Goal: Check status: Check status

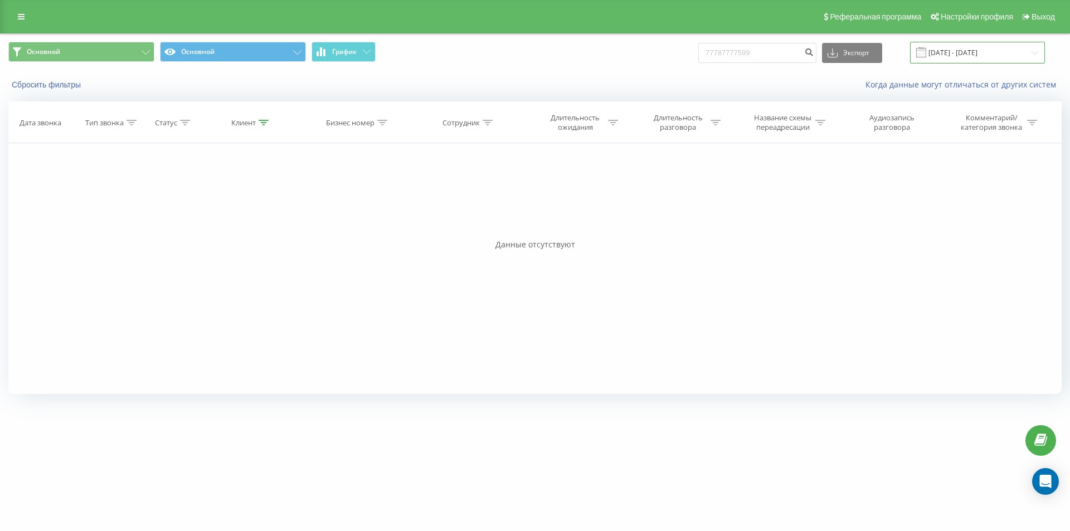
click at [960, 46] on input "[DATE] - [DATE]" at bounding box center [977, 53] width 135 height 22
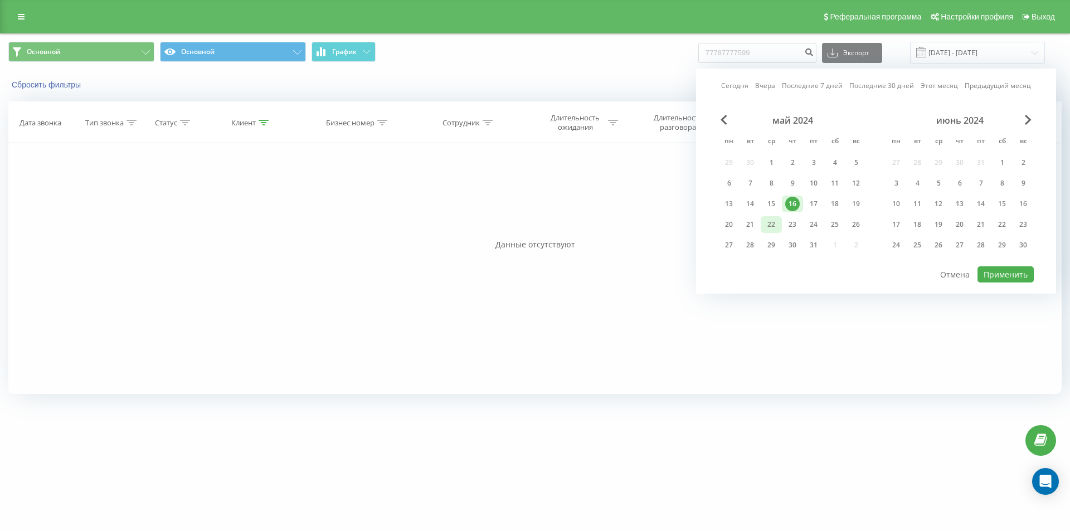
click at [765, 227] on div "22" at bounding box center [771, 224] width 14 height 14
click at [1009, 272] on button "Применить" at bounding box center [1005, 274] width 56 height 16
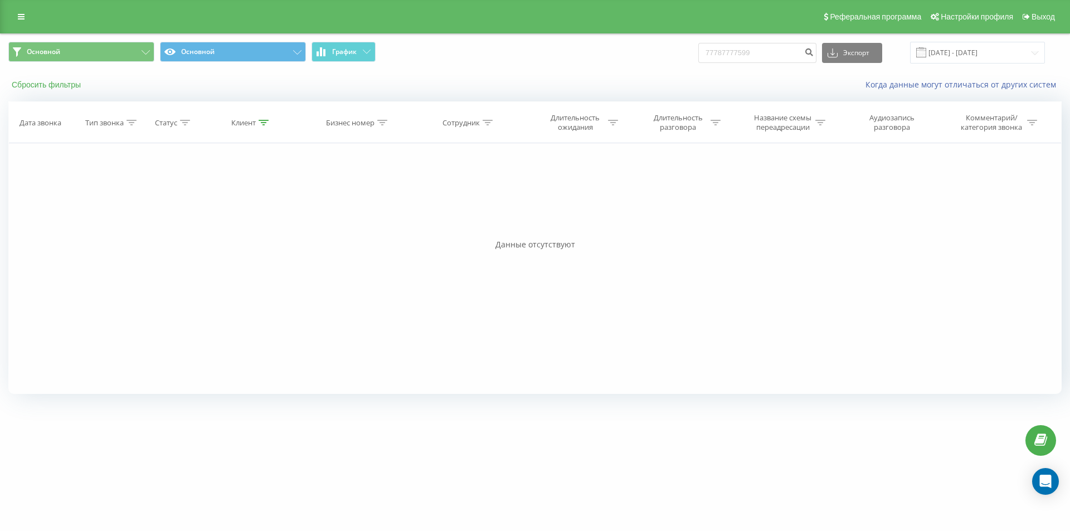
click at [47, 87] on button "Сбросить фильтры" at bounding box center [47, 85] width 78 height 10
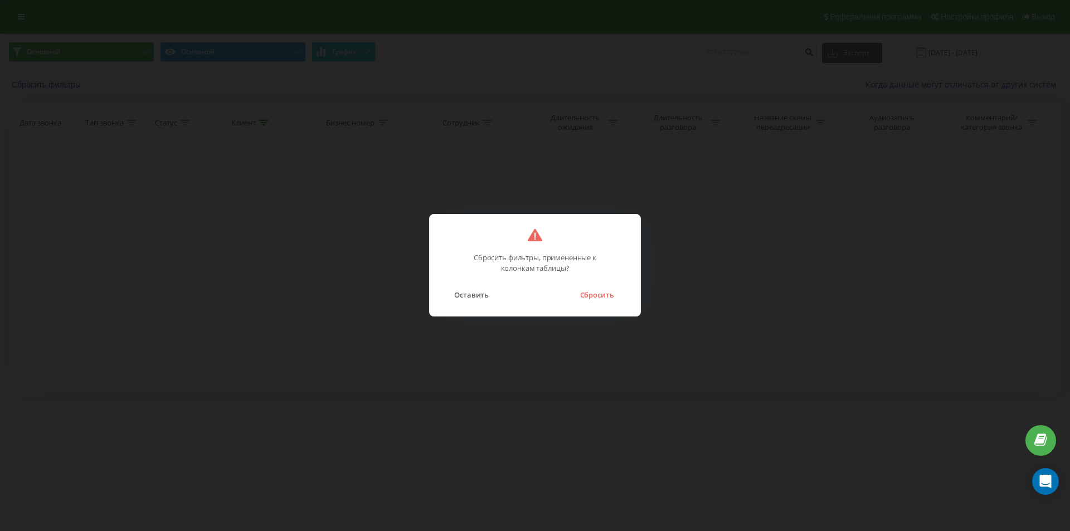
drag, startPoint x: 600, startPoint y: 304, endPoint x: 596, endPoint y: 310, distance: 8.0
click at [600, 304] on div "Сбросить фильтры, примененные к колонкам таблицы? Оставить Сбросить" at bounding box center [535, 265] width 212 height 103
click at [595, 299] on button "Сбросить" at bounding box center [596, 295] width 45 height 14
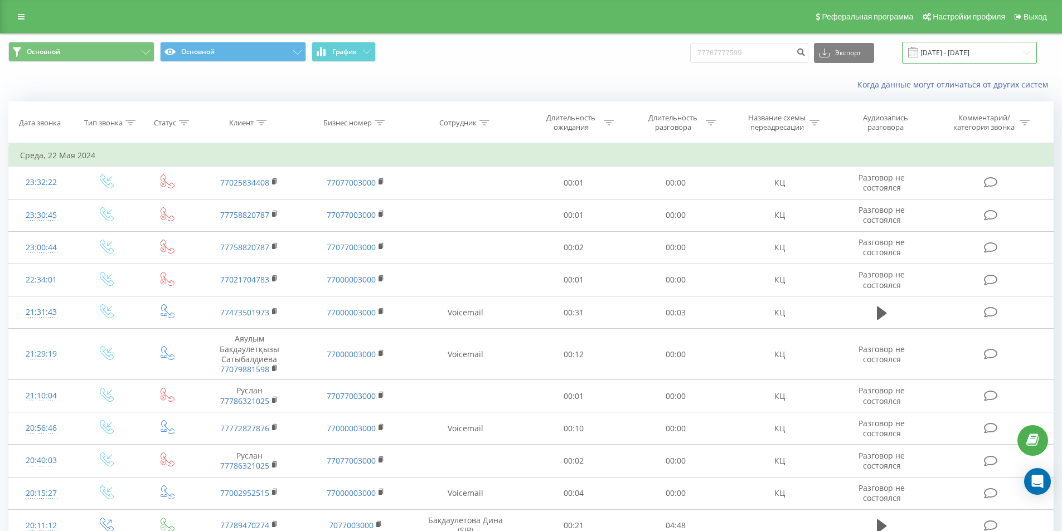
click at [982, 47] on input "[DATE] - [DATE]" at bounding box center [969, 53] width 135 height 22
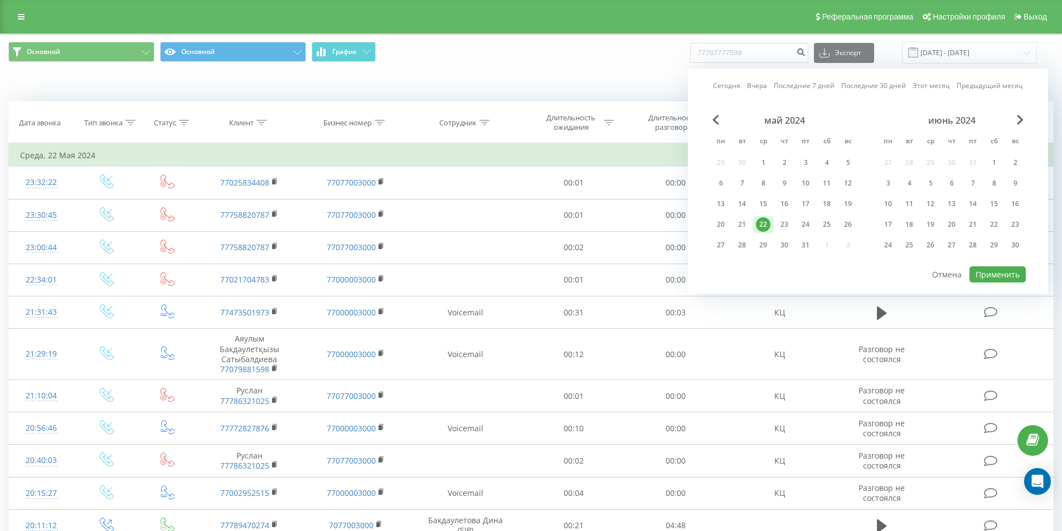
click at [760, 220] on div "22" at bounding box center [763, 224] width 14 height 14
click at [987, 274] on button "Применить" at bounding box center [997, 274] width 56 height 16
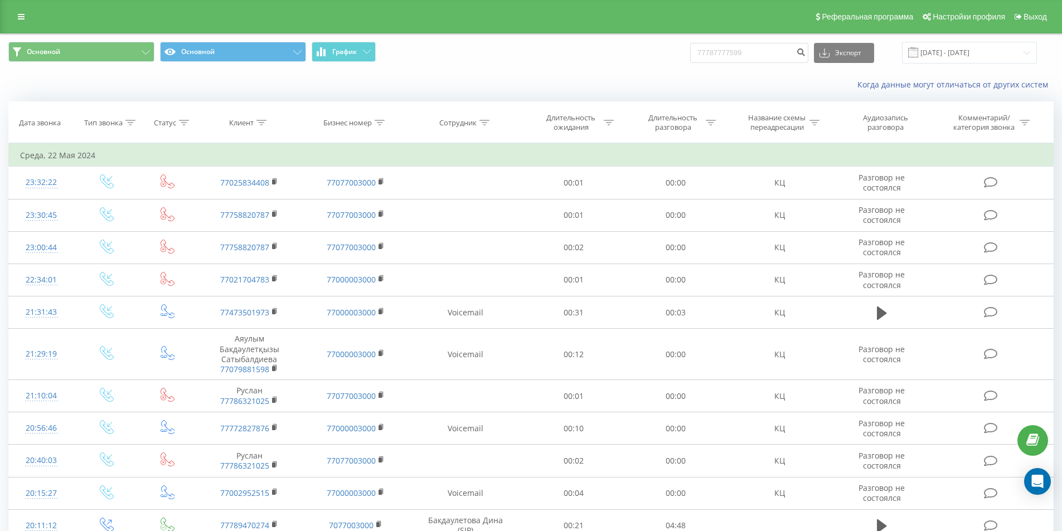
click at [982, 38] on div "Основной Основной График 77787777599 Экспорт .csv .xls .xlsx [DATE] - [DATE]" at bounding box center [531, 52] width 1060 height 37
click at [987, 60] on input "[DATE] - [DATE]" at bounding box center [969, 53] width 135 height 22
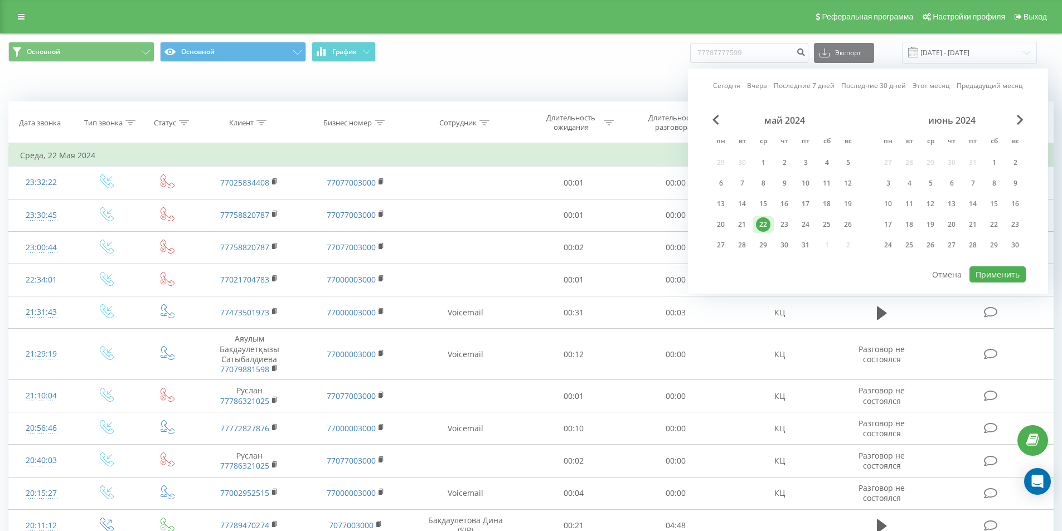
click at [1016, 125] on div "июнь 2024" at bounding box center [951, 120] width 148 height 11
click at [1021, 123] on span "Next Month" at bounding box center [1019, 120] width 7 height 10
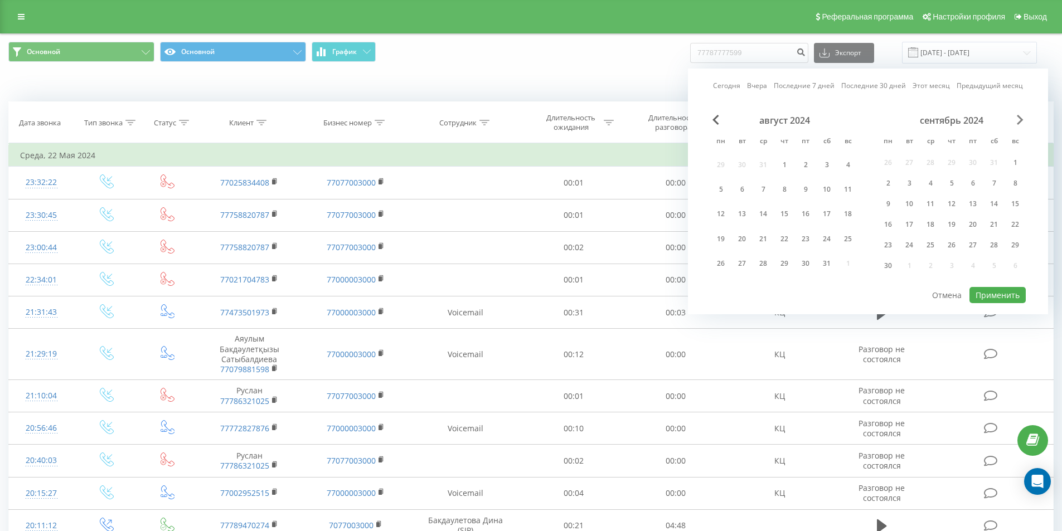
click at [1021, 123] on span "Next Month" at bounding box center [1019, 120] width 7 height 10
click at [1020, 121] on span "Next Month" at bounding box center [1019, 120] width 7 height 10
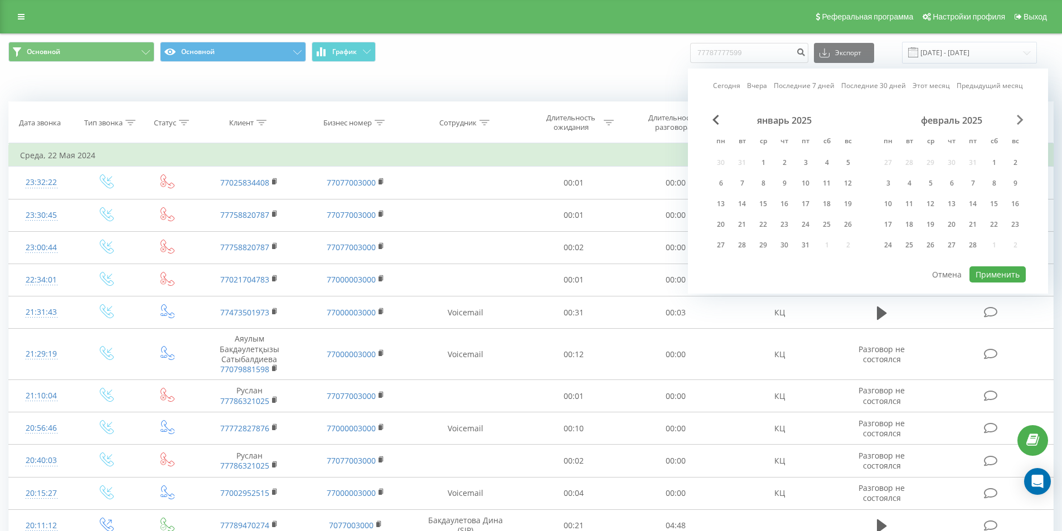
click at [1020, 121] on span "Next Month" at bounding box center [1019, 120] width 7 height 10
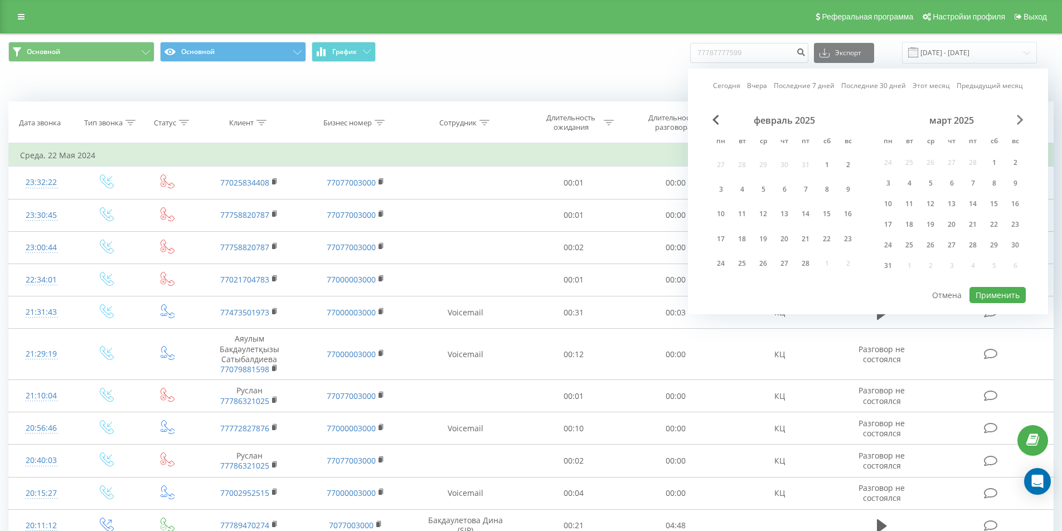
click at [1020, 121] on span "Next Month" at bounding box center [1019, 120] width 7 height 10
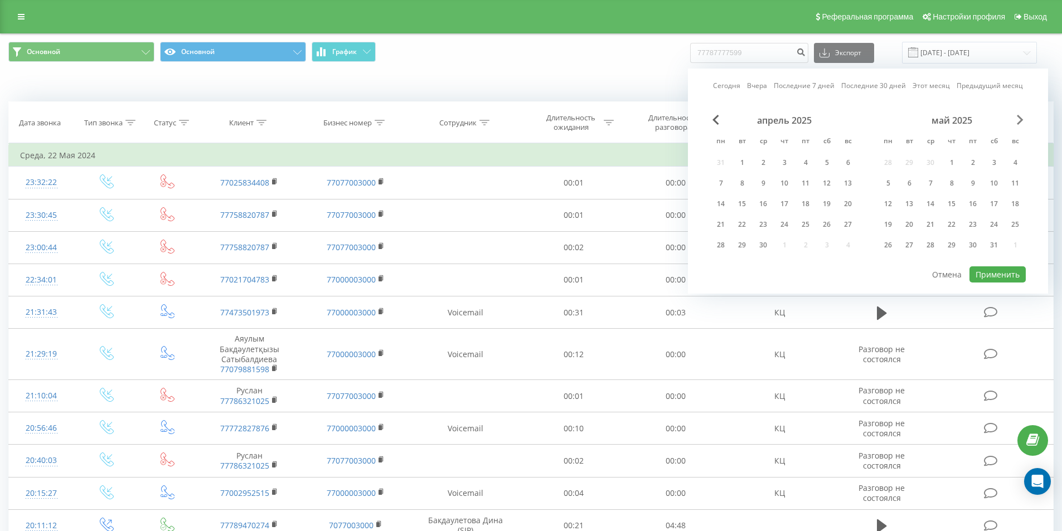
click at [1020, 121] on span "Next Month" at bounding box center [1019, 120] width 7 height 10
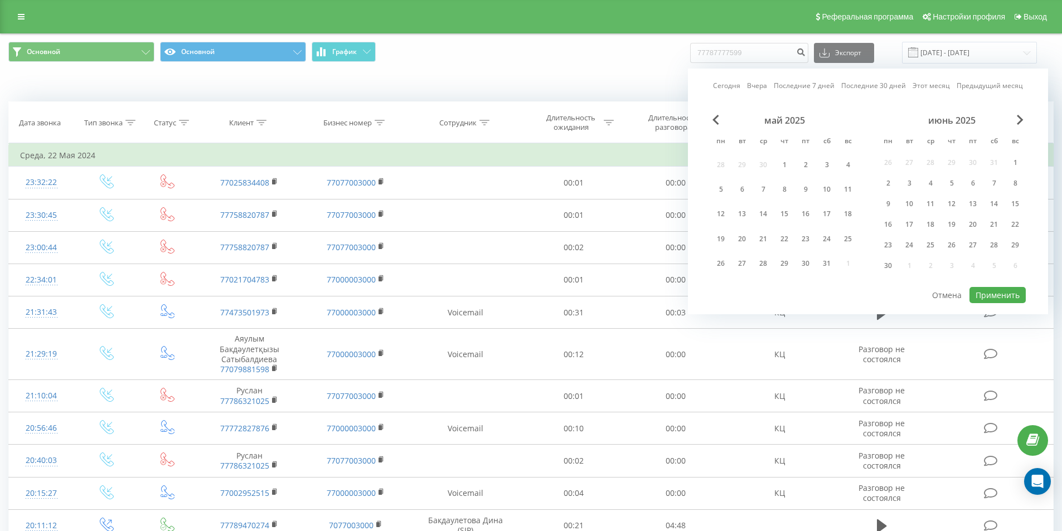
click at [1024, 121] on div "июнь 2025" at bounding box center [951, 120] width 148 height 11
click at [1023, 121] on div "июнь 2025" at bounding box center [951, 120] width 148 height 11
click at [1020, 121] on span "Next Month" at bounding box center [1019, 120] width 7 height 10
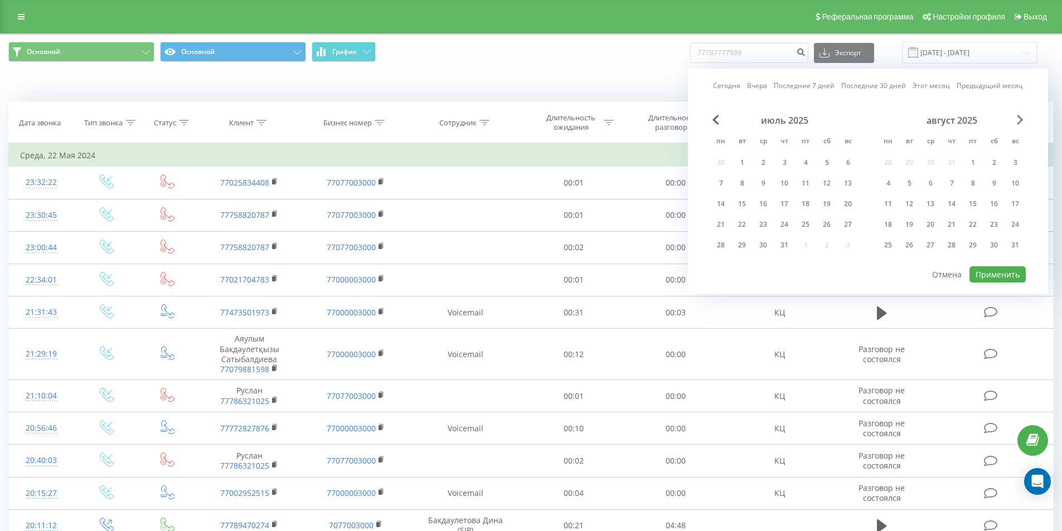
click at [1020, 122] on span "Next Month" at bounding box center [1019, 120] width 7 height 10
click at [1021, 123] on span "Next Month" at bounding box center [1019, 120] width 7 height 10
drag, startPoint x: 726, startPoint y: 226, endPoint x: 843, endPoint y: 250, distance: 118.9
click at [726, 226] on div "22" at bounding box center [720, 224] width 14 height 14
click at [991, 276] on button "Применить" at bounding box center [997, 274] width 56 height 16
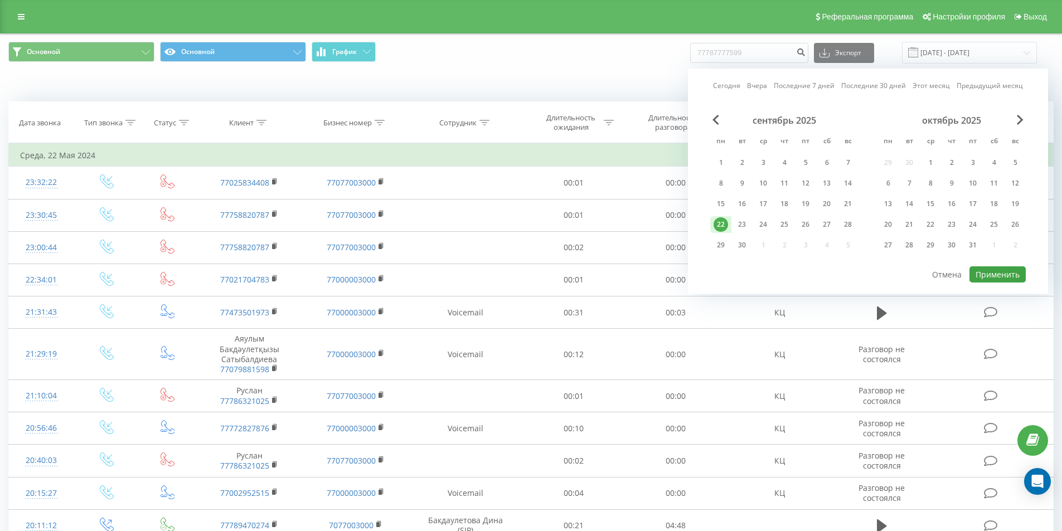
type input "[DATE] - [DATE]"
